Goal: Task Accomplishment & Management: Manage account settings

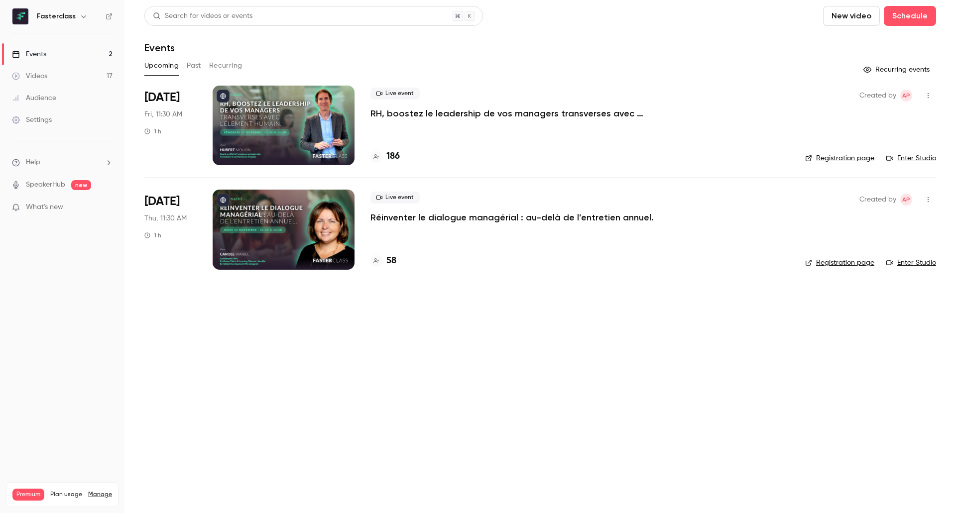
click at [443, 110] on p "RH, boostez le leadership de vos managers transverses avec l’Élement Humain." at bounding box center [519, 114] width 299 height 12
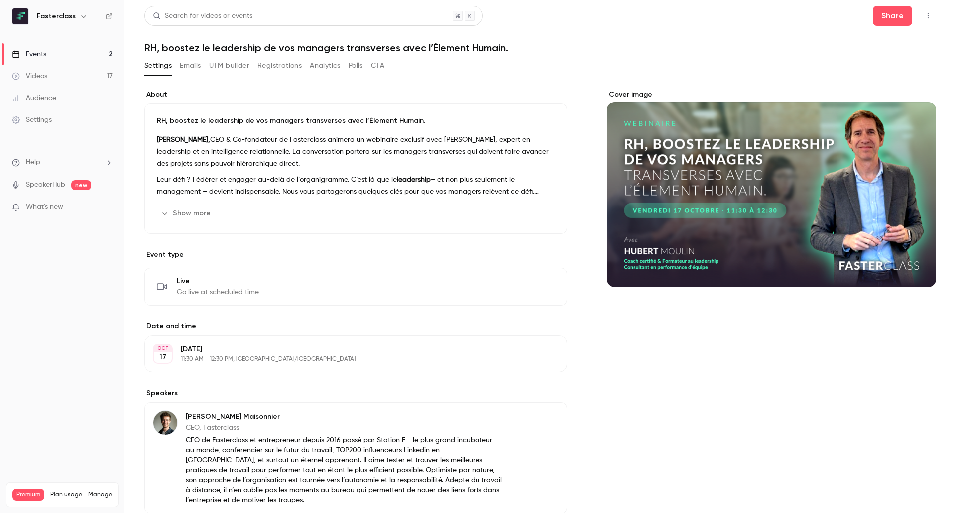
click at [61, 55] on link "Events 2" at bounding box center [62, 54] width 124 height 22
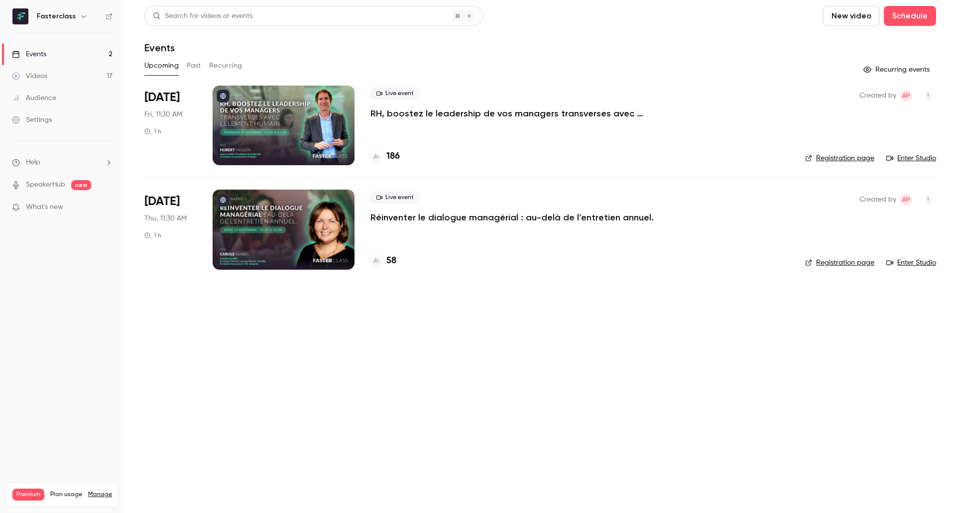
click at [379, 219] on p "Réinventer le dialogue managérial : au-delà de l’entretien annuel." at bounding box center [511, 218] width 283 height 12
